Goal: Check status: Check status

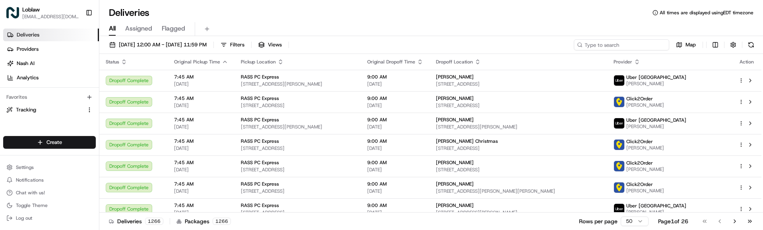
click at [639, 46] on input at bounding box center [621, 44] width 95 height 11
paste input "531900012708144"
type input "531900012708144"
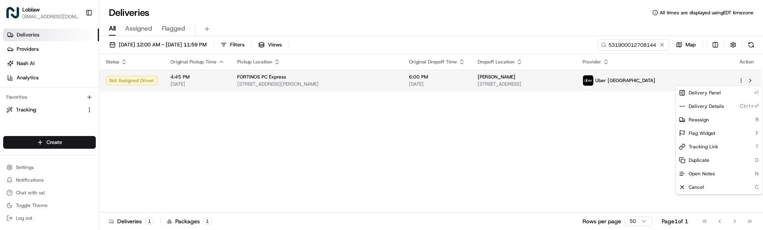
click at [743, 80] on html "Loblaw [EMAIL_ADDRESS][DOMAIN_NAME] Toggle Sidebar Deliveries Providers [PERSON…" at bounding box center [381, 115] width 763 height 230
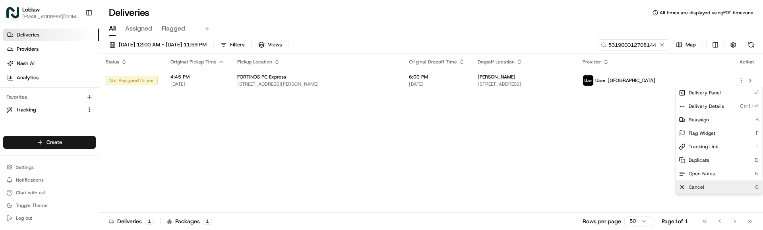
click at [697, 185] on span "Cancel" at bounding box center [696, 187] width 15 height 6
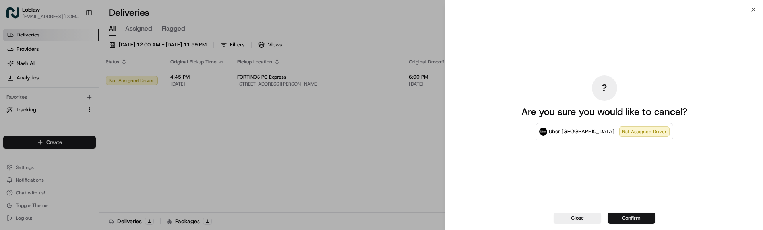
click at [632, 217] on button "Confirm" at bounding box center [632, 218] width 48 height 11
